Goal: Information Seeking & Learning: Compare options

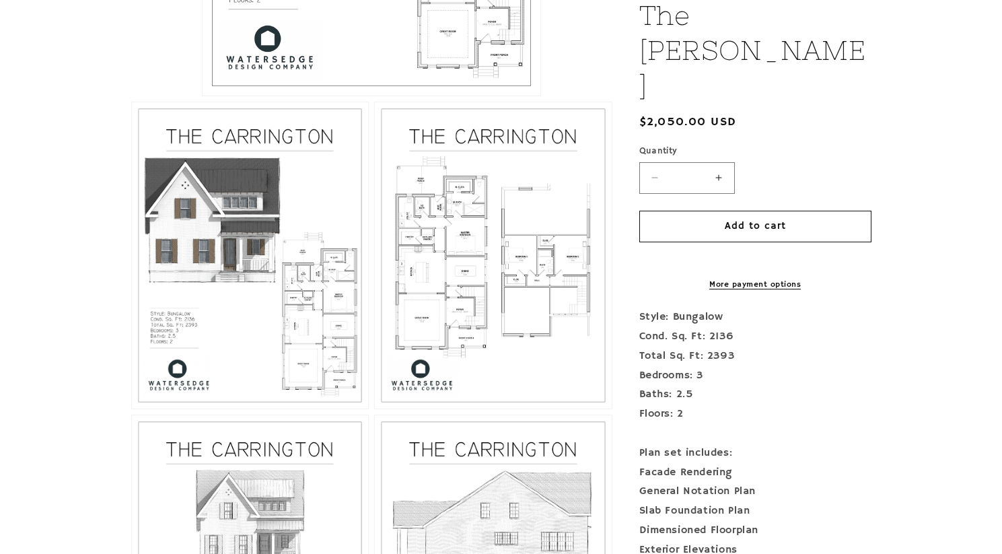
scroll to position [667, 0]
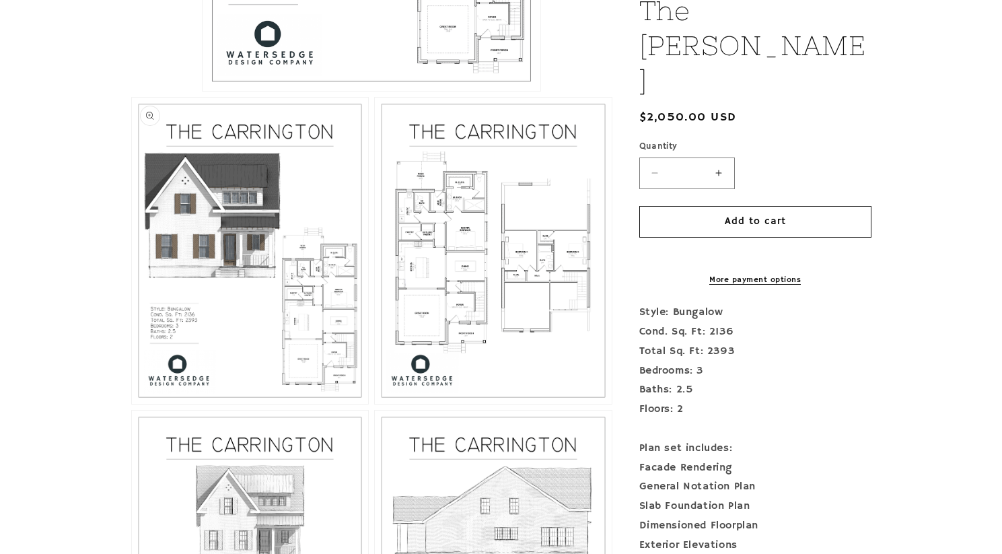
click at [132, 404] on button "Open media 2 in modal" at bounding box center [132, 404] width 0 height 0
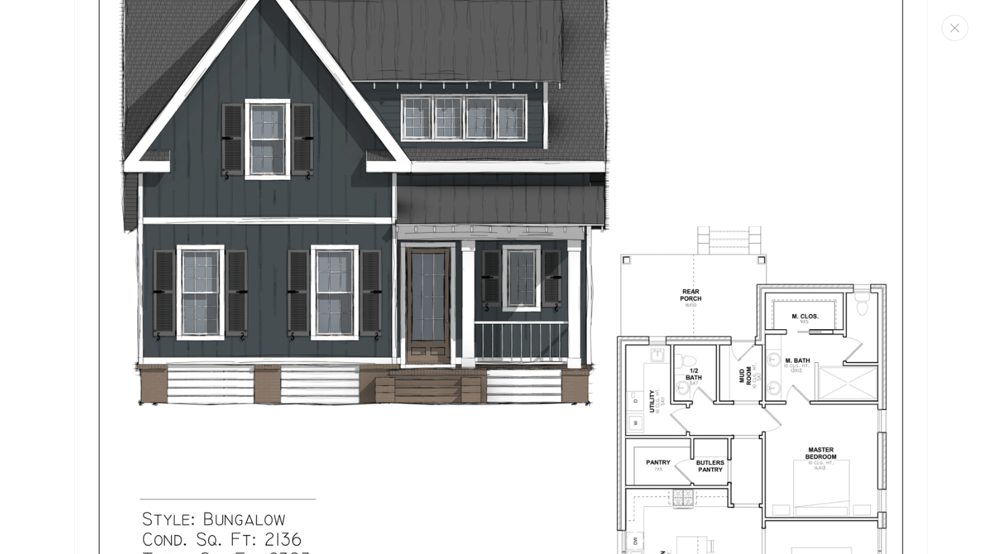
scroll to position [0, 0]
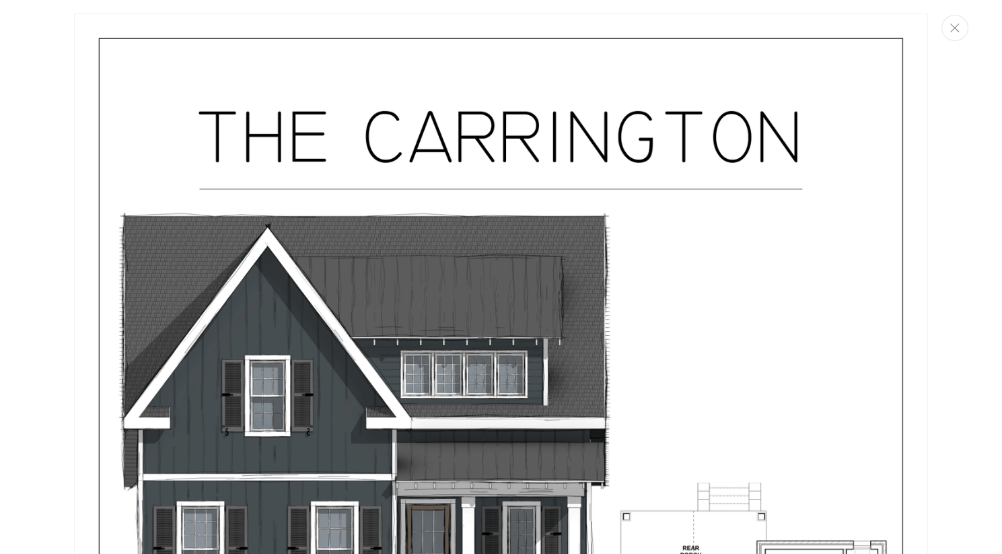
click at [953, 27] on icon "Close" at bounding box center [954, 28] width 9 height 9
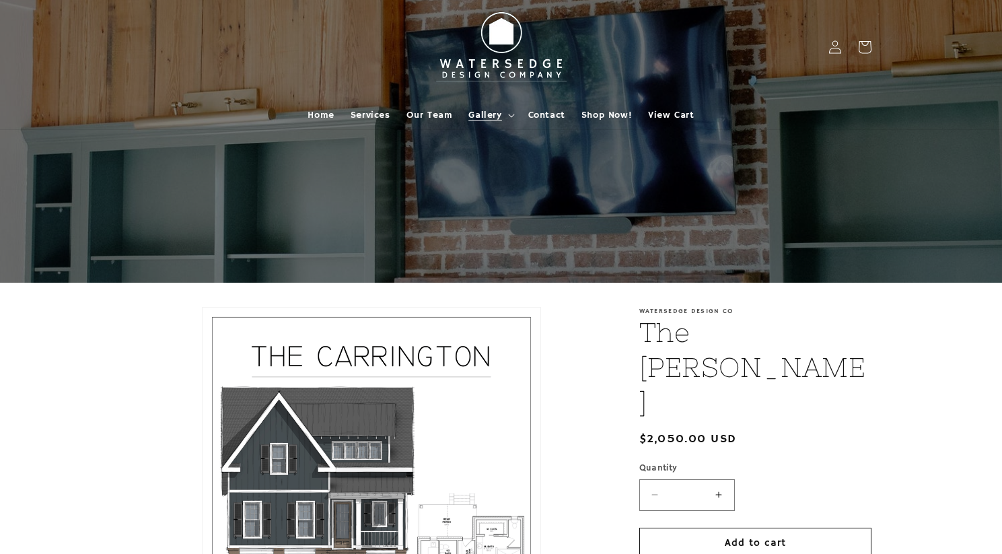
click at [501, 113] on summary "Gallery" at bounding box center [489, 115] width 59 height 28
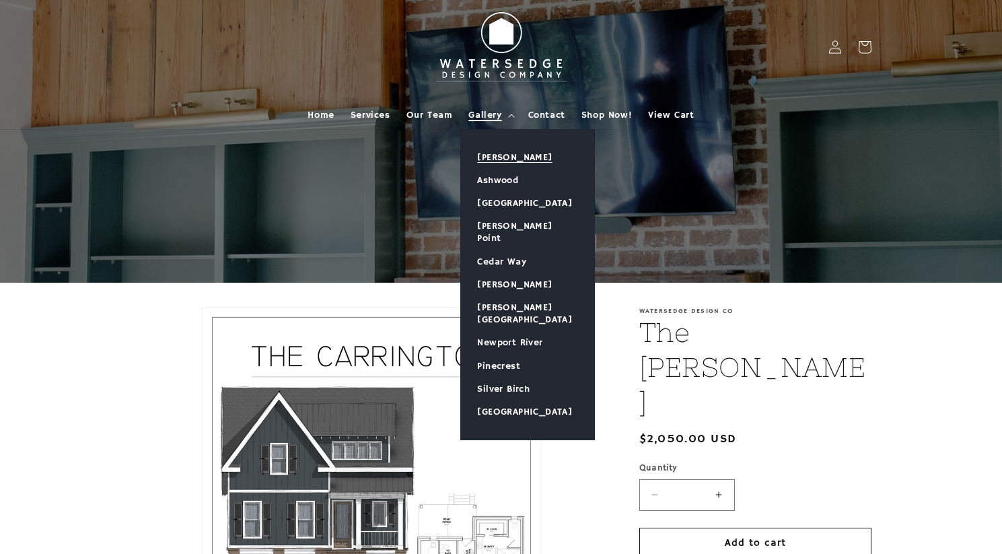
click at [496, 156] on link "[PERSON_NAME]" at bounding box center [527, 157] width 133 height 23
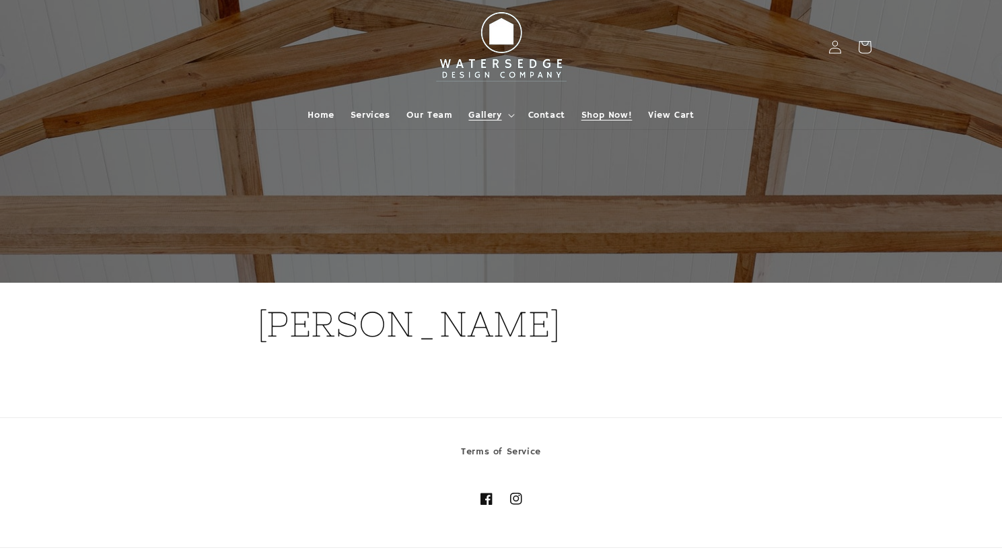
click at [612, 111] on span "Shop Now!" at bounding box center [606, 115] width 50 height 12
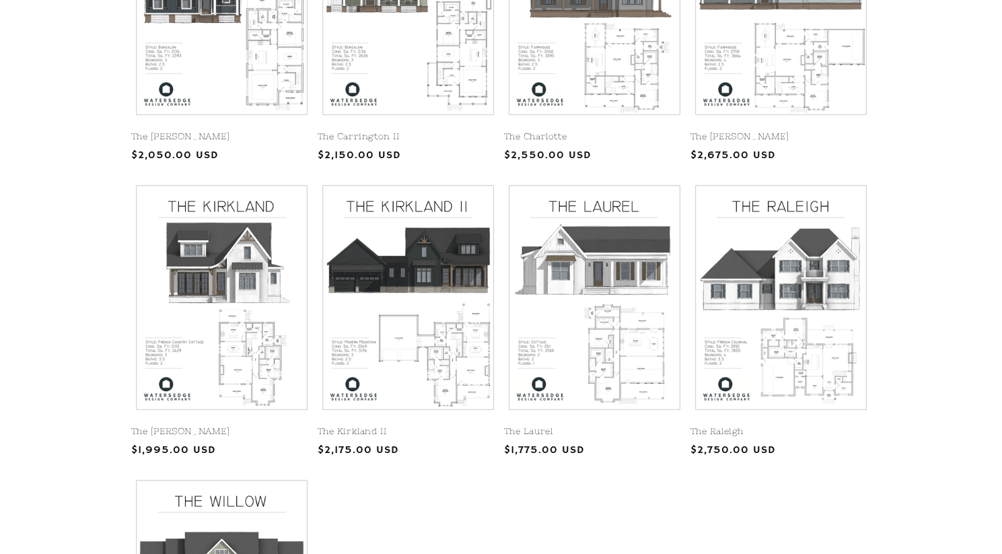
scroll to position [492, 0]
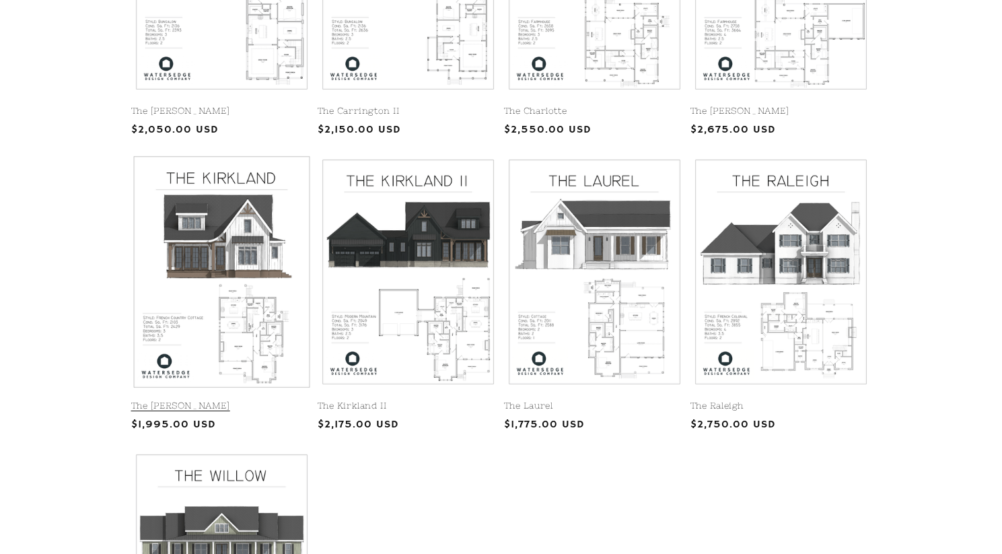
click at [244, 400] on link "The [PERSON_NAME]" at bounding box center [221, 405] width 181 height 11
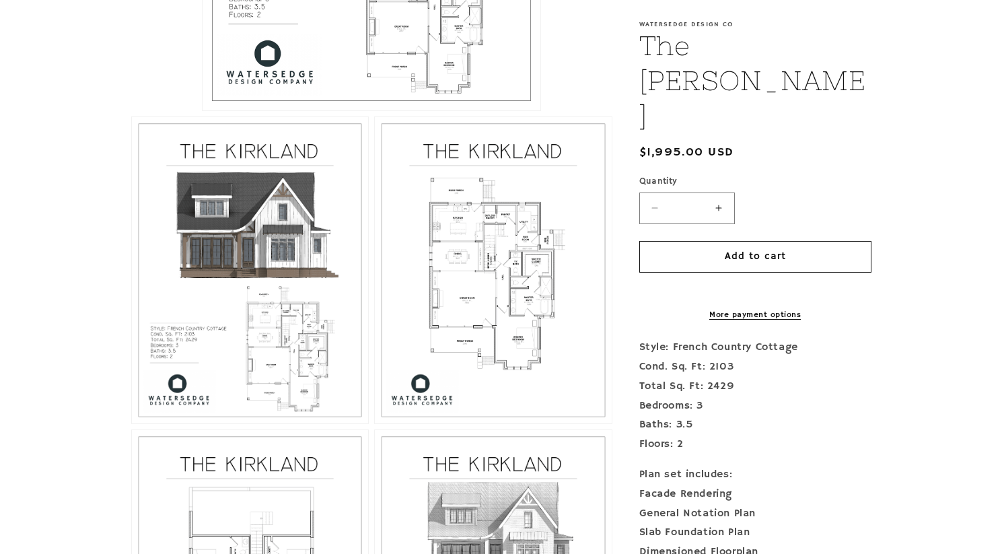
scroll to position [583, 0]
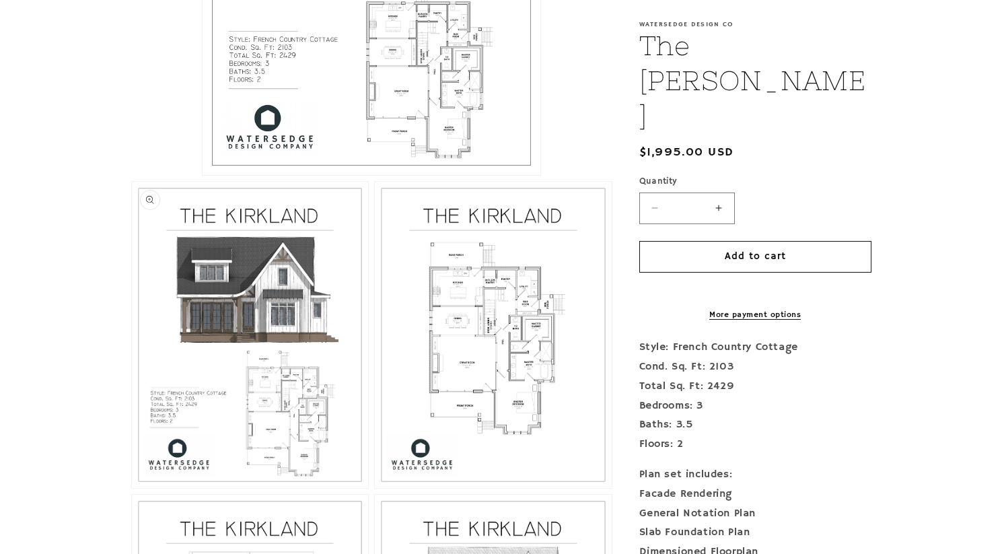
click at [132, 488] on button "Open media 2 in modal" at bounding box center [132, 488] width 0 height 0
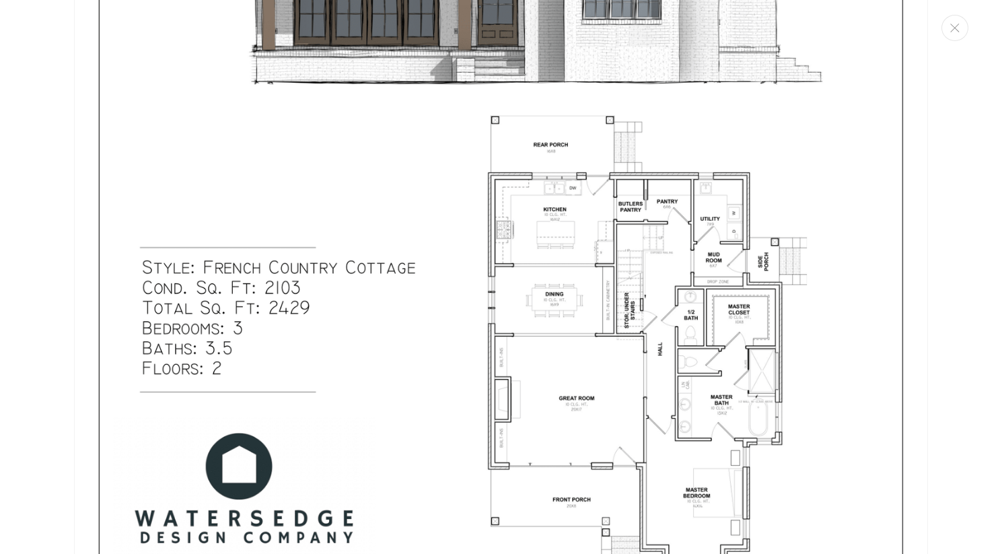
scroll to position [453, 0]
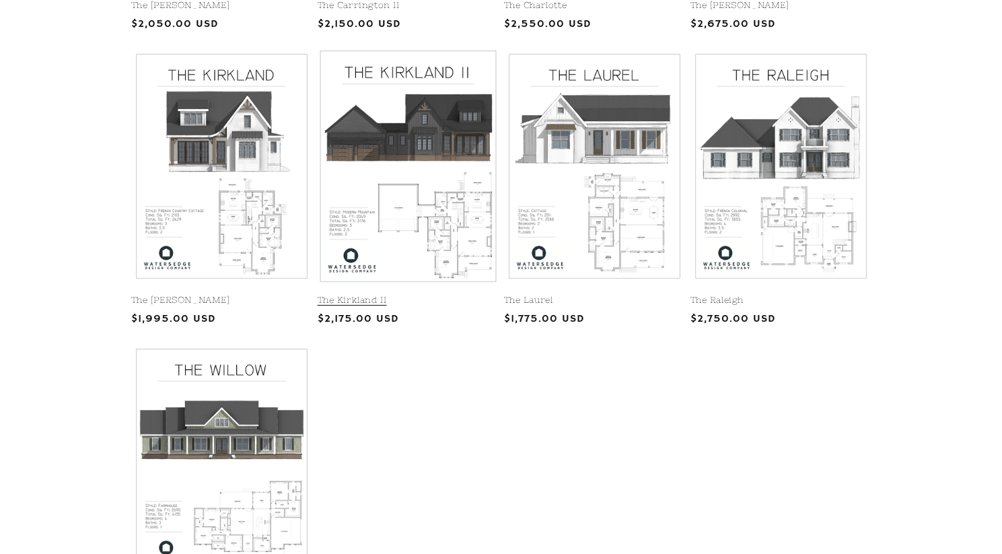
scroll to position [670, 0]
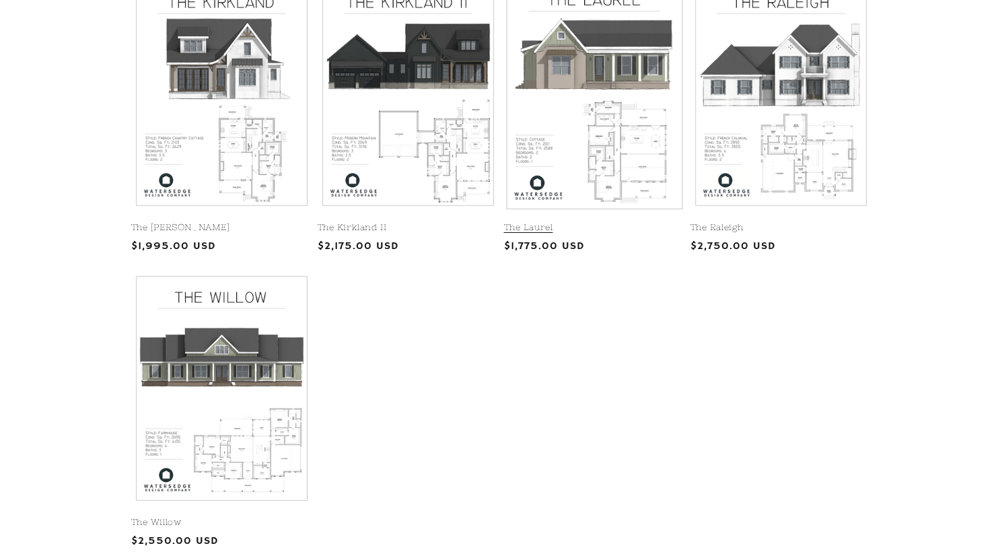
click at [606, 222] on link "The Laurel" at bounding box center [594, 227] width 181 height 11
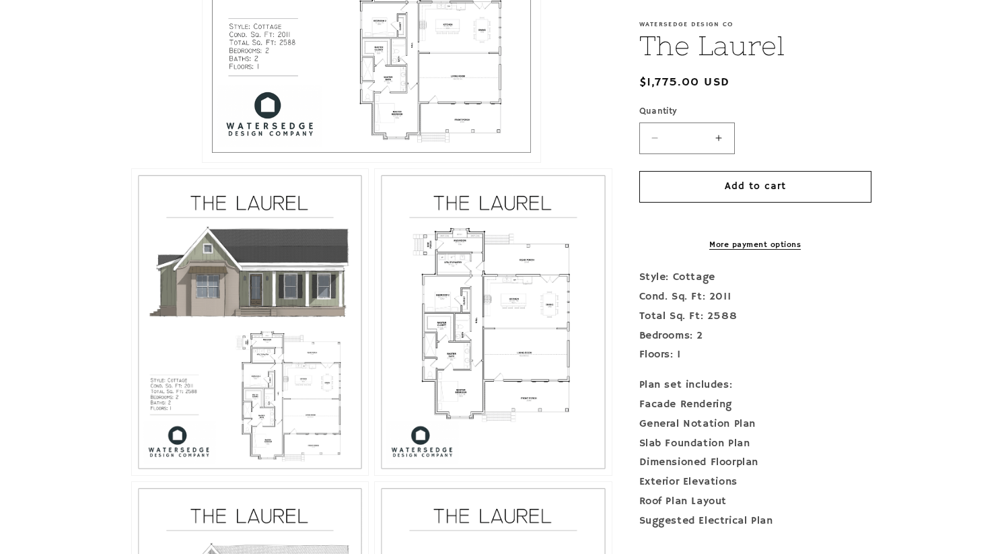
scroll to position [646, 0]
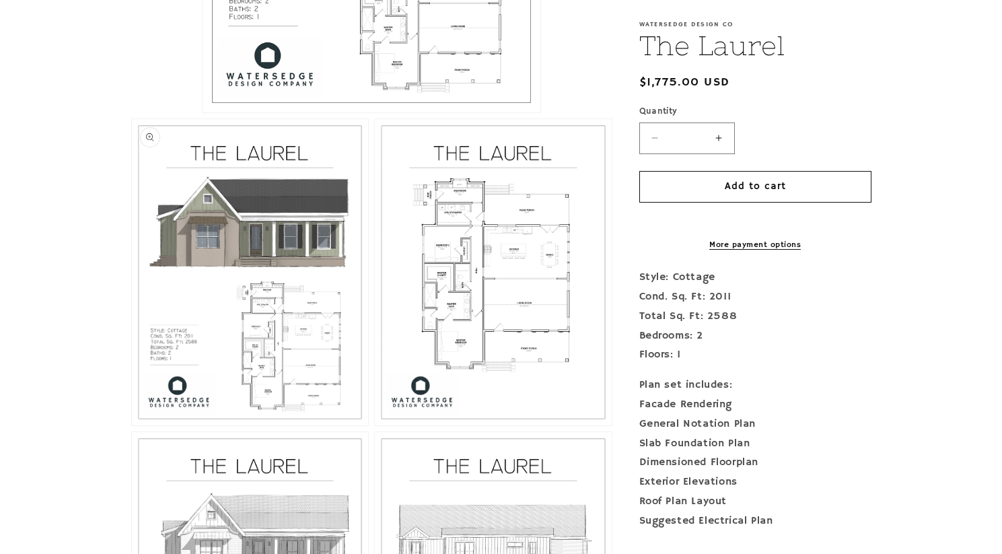
click at [132, 425] on button "Open media 2 in modal" at bounding box center [132, 425] width 0 height 0
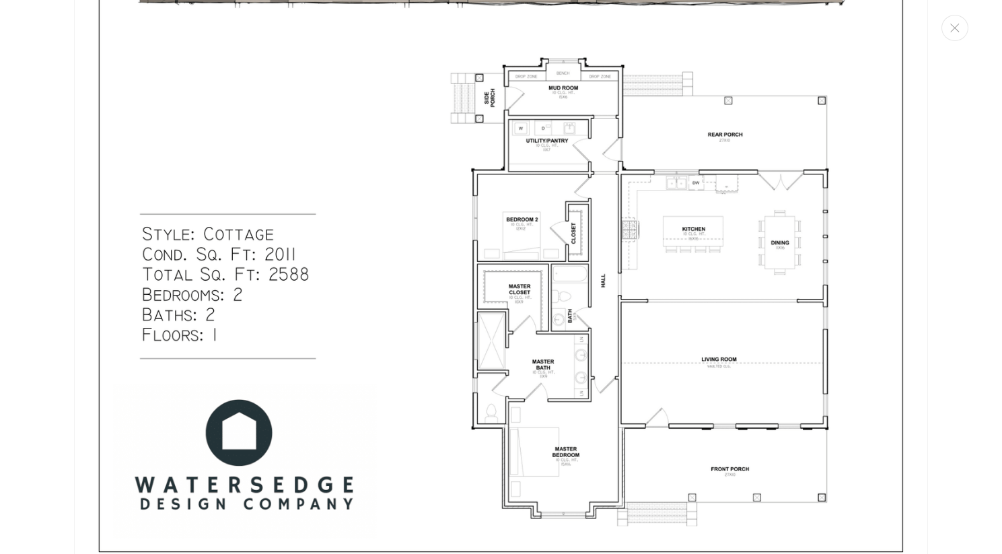
scroll to position [1660, 0]
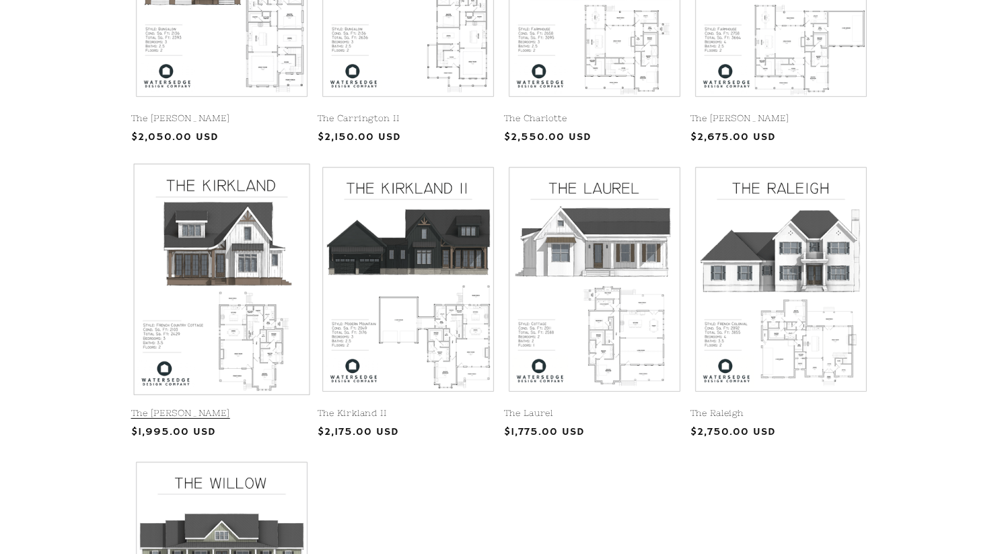
scroll to position [322, 0]
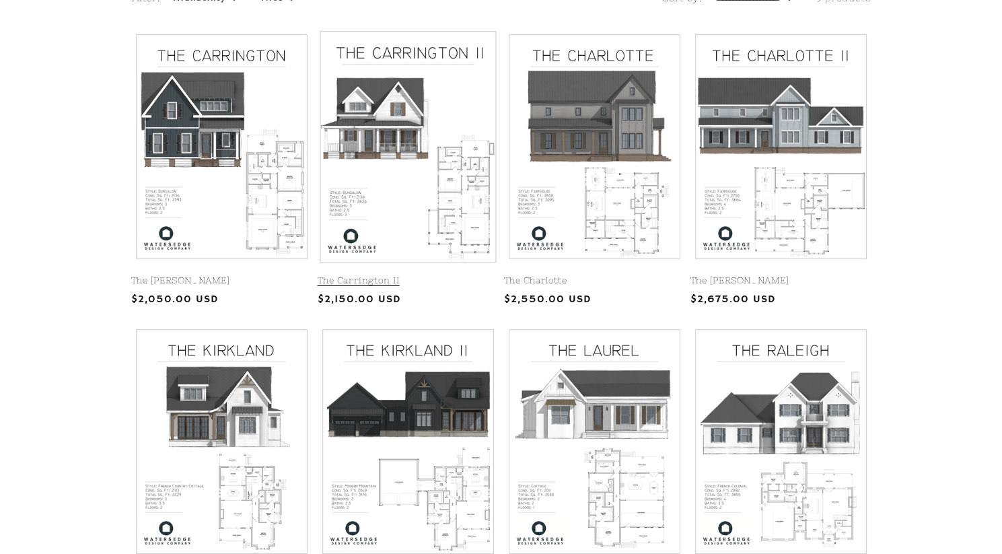
click at [422, 275] on link "The Carrington II" at bounding box center [408, 280] width 181 height 11
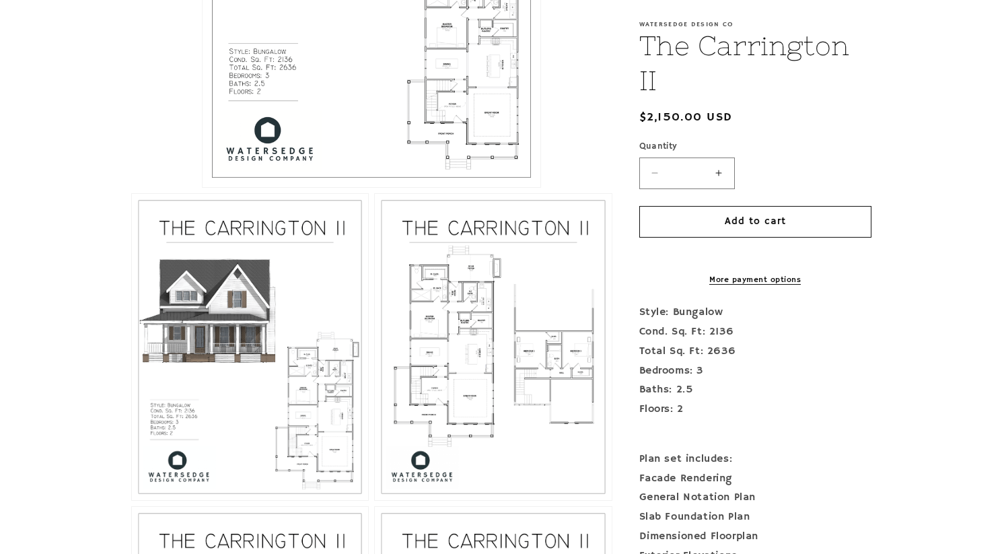
scroll to position [573, 0]
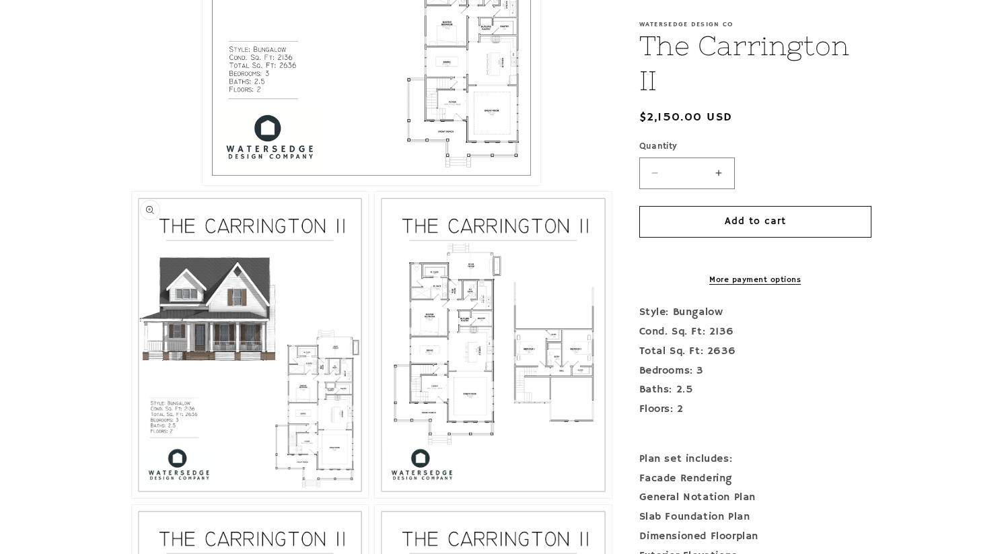
click at [132, 498] on button "Open media 2 in modal" at bounding box center [132, 498] width 0 height 0
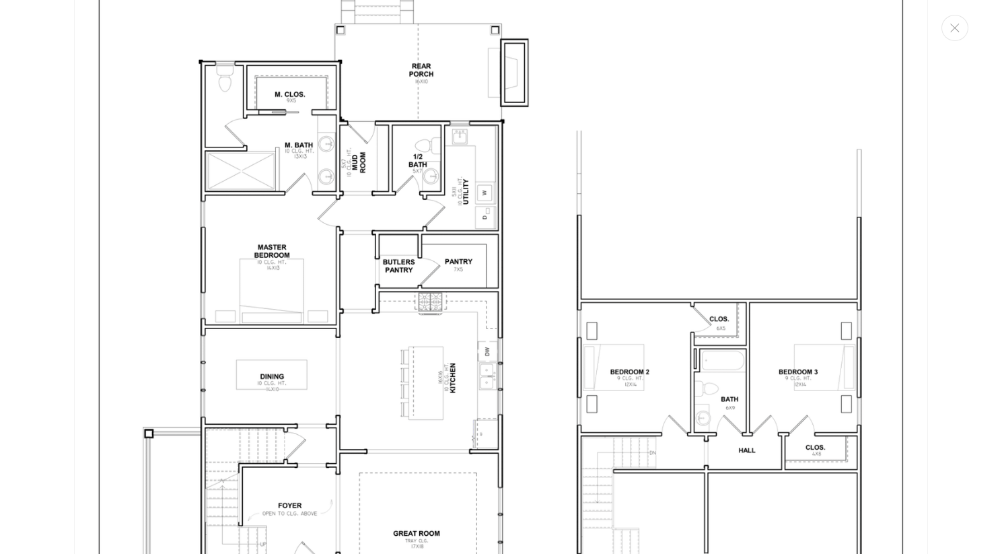
scroll to position [2422, 0]
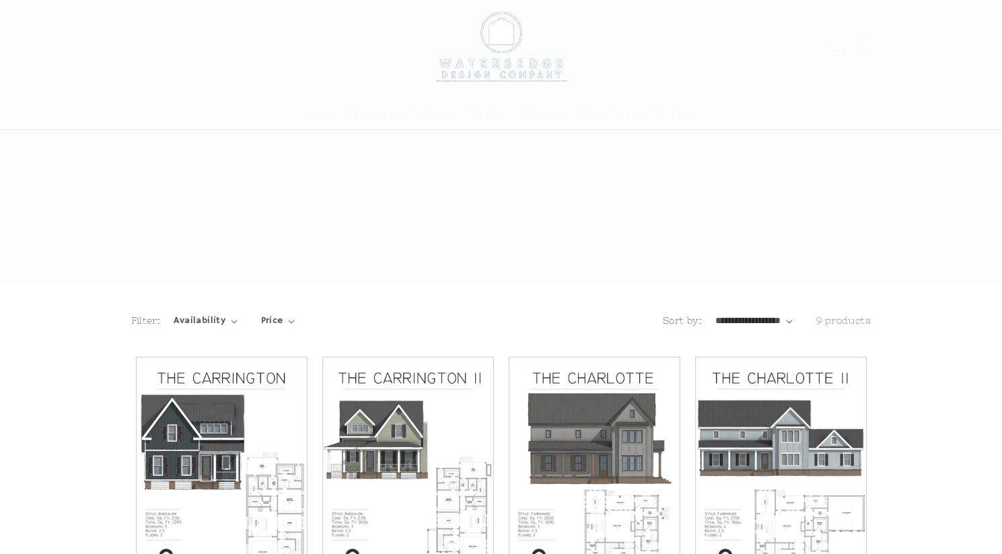
scroll to position [320, 0]
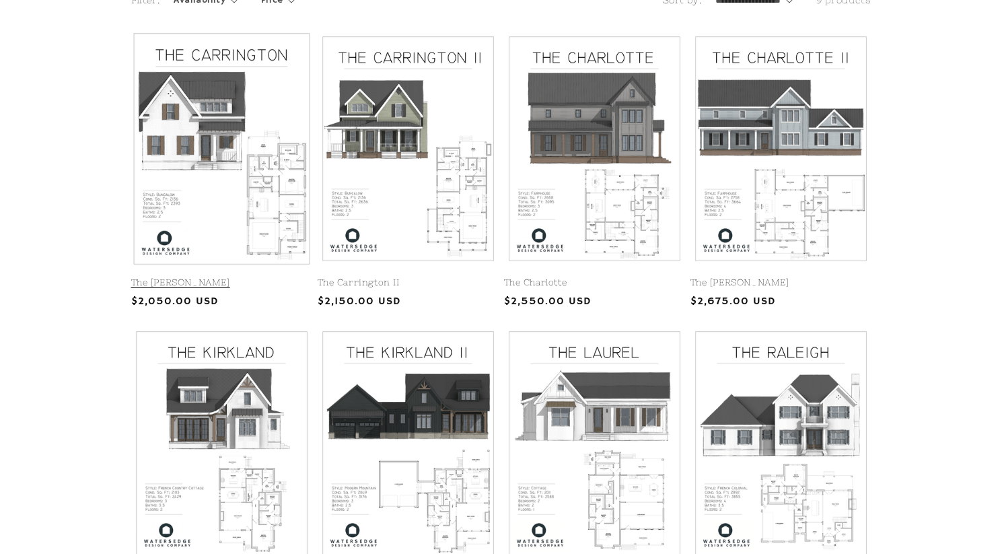
click at [223, 277] on link "The [PERSON_NAME]" at bounding box center [221, 282] width 181 height 11
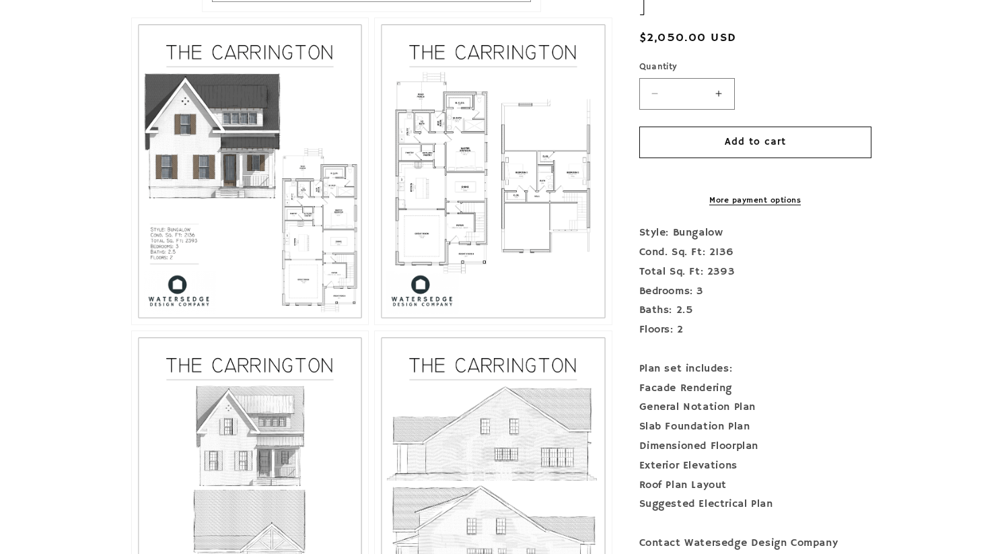
scroll to position [790, 0]
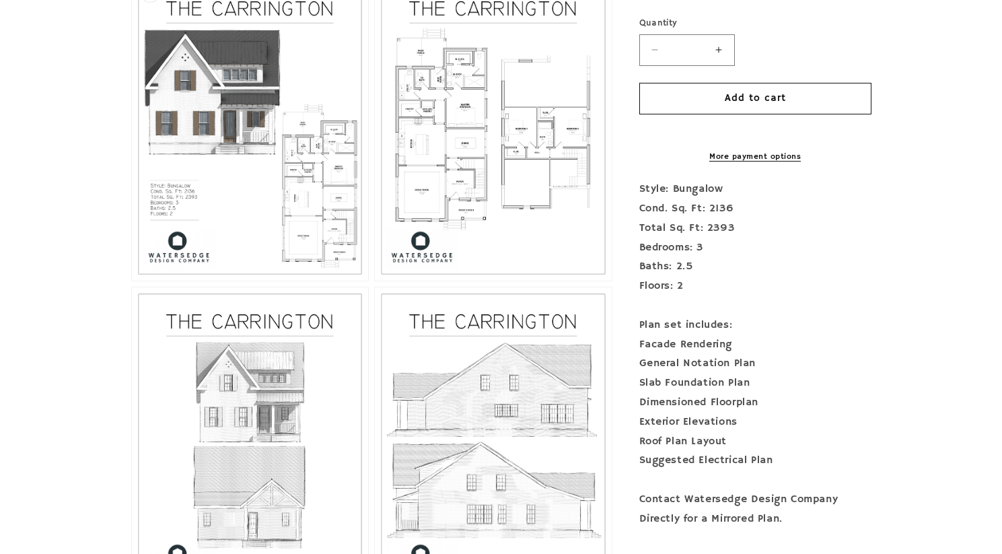
click at [132, 281] on button "Open media 2 in modal" at bounding box center [132, 281] width 0 height 0
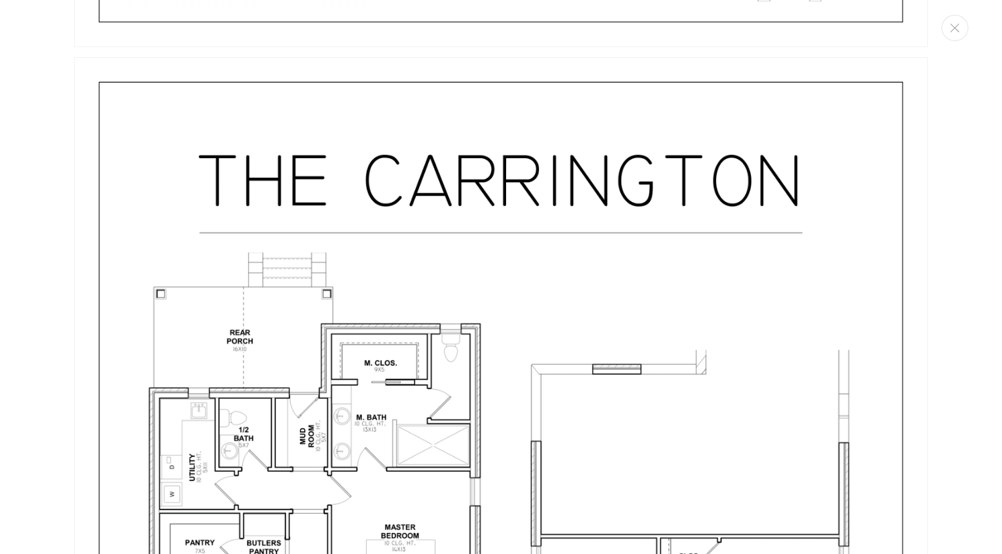
scroll to position [2190, 0]
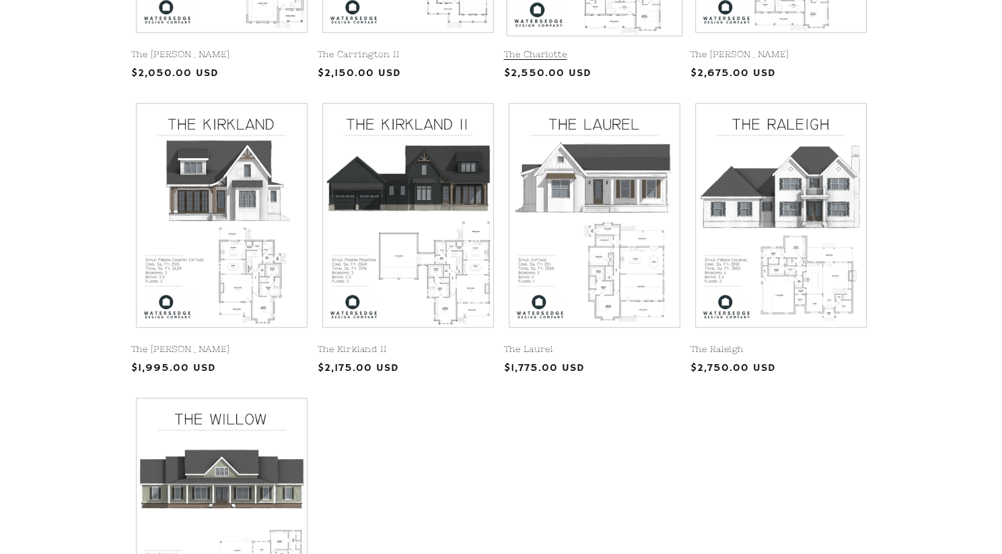
scroll to position [551, 0]
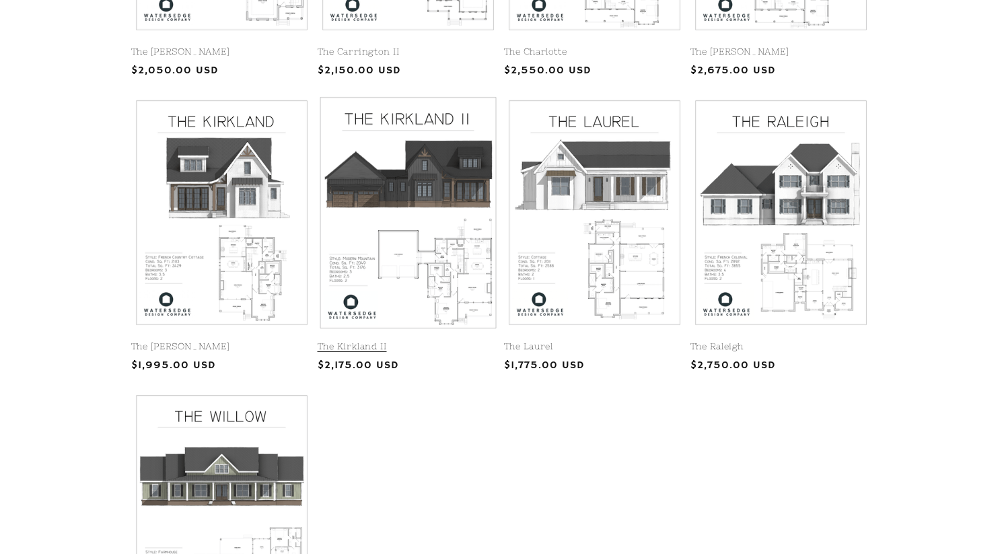
click at [432, 341] on link "The Kirkland II" at bounding box center [408, 346] width 181 height 11
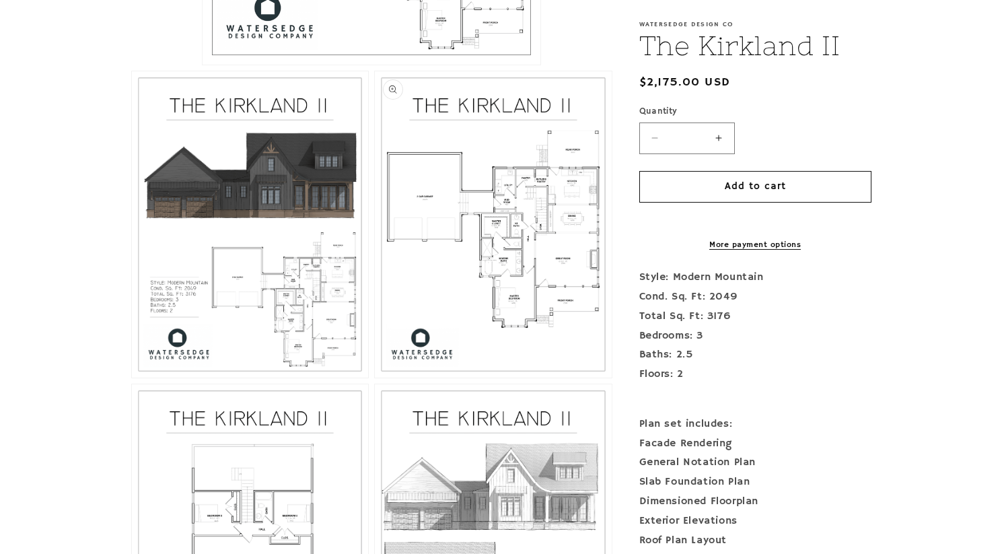
scroll to position [694, 0]
click at [132, 377] on button "Open media 2 in modal" at bounding box center [132, 377] width 0 height 0
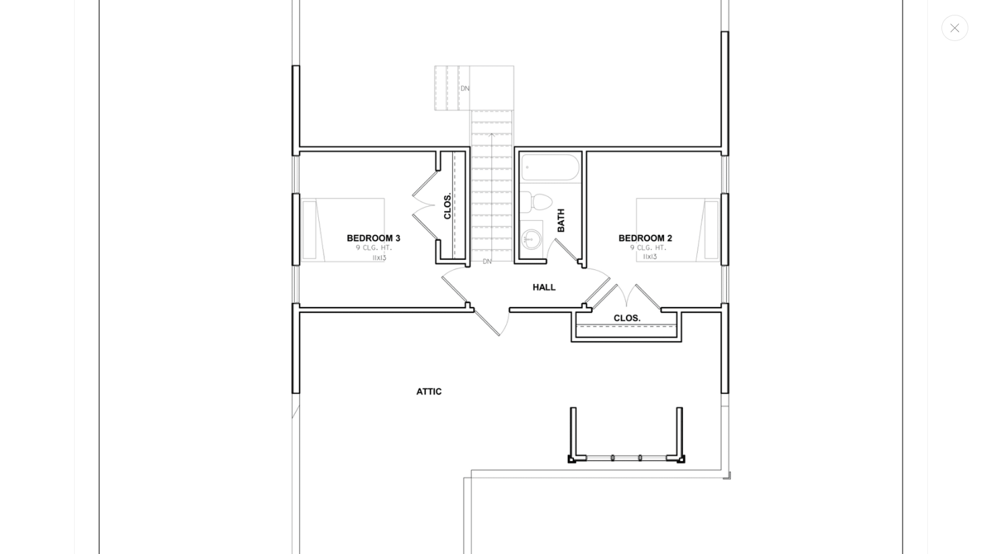
scroll to position [3628, 0]
